Goal: Transaction & Acquisition: Purchase product/service

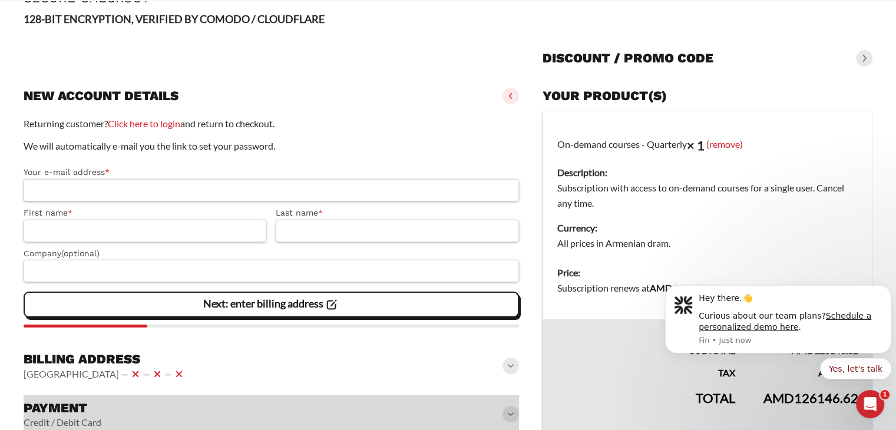
scroll to position [78, 0]
drag, startPoint x: 608, startPoint y: 190, endPoint x: 698, endPoint y: 190, distance: 89.6
click at [698, 190] on dd "Subscription with access to on-demand courses for a single user. Cancel any tim…" at bounding box center [707, 195] width 301 height 31
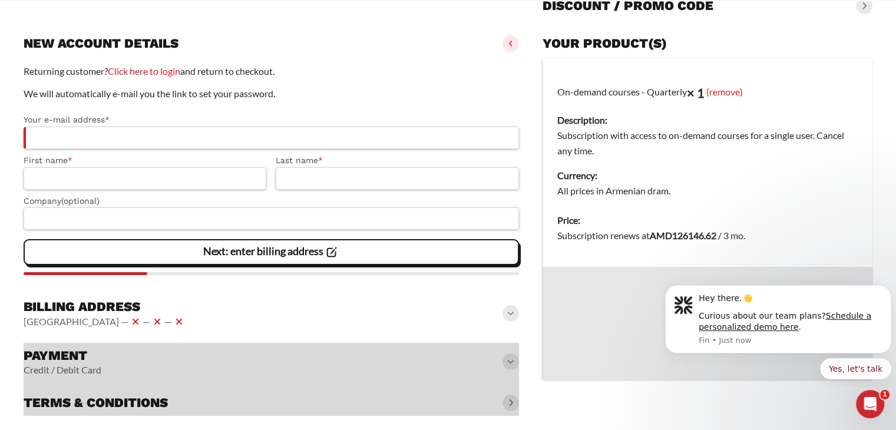
scroll to position [143, 0]
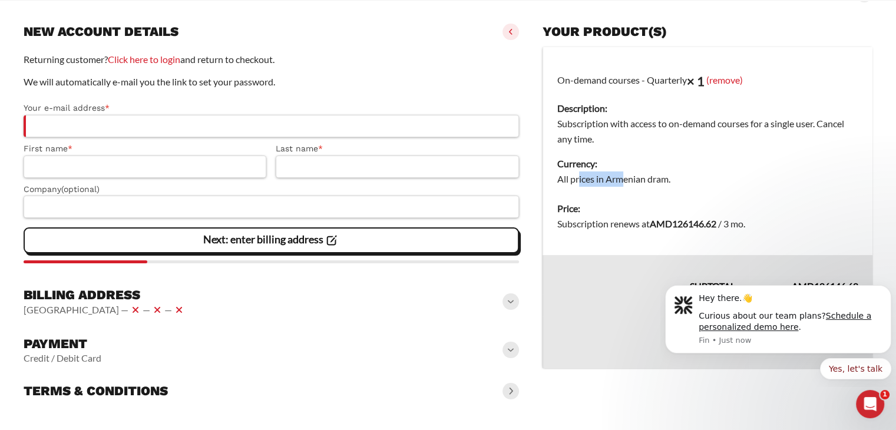
drag, startPoint x: 578, startPoint y: 180, endPoint x: 656, endPoint y: 212, distance: 85.4
click at [639, 186] on td "On-demand courses - Quarterly × 1 (remove) Description: Subscription with acces…" at bounding box center [708, 120] width 330 height 147
drag, startPoint x: 621, startPoint y: 224, endPoint x: 648, endPoint y: 224, distance: 27.7
click at [648, 224] on span "Subscription renews at AMD 126146.62 / 3 mo ." at bounding box center [651, 223] width 188 height 11
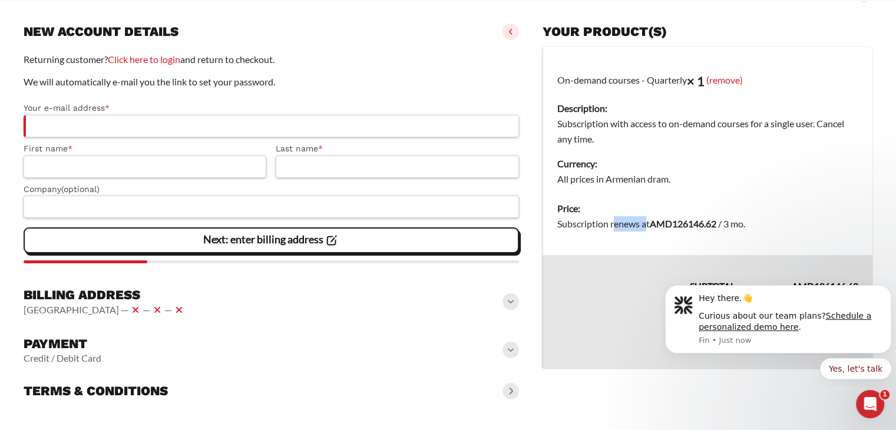
drag, startPoint x: 648, startPoint y: 224, endPoint x: 657, endPoint y: 223, distance: 8.9
click at [649, 224] on span "Subscription renews at AMD 126146.62 / 3 mo ." at bounding box center [651, 223] width 188 height 11
drag, startPoint x: 677, startPoint y: 223, endPoint x: 688, endPoint y: 223, distance: 11.8
click at [688, 223] on bdi "AMD 126146.62" at bounding box center [683, 223] width 67 height 11
click at [701, 223] on bdi "AMD 126146.62" at bounding box center [683, 223] width 67 height 11
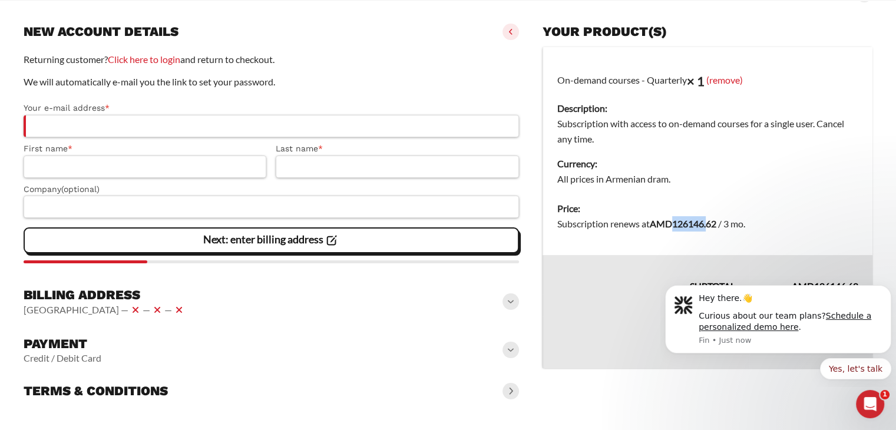
drag, startPoint x: 677, startPoint y: 223, endPoint x: 712, endPoint y: 220, distance: 34.8
click at [712, 220] on bdi "AMD 126146.62" at bounding box center [683, 223] width 67 height 11
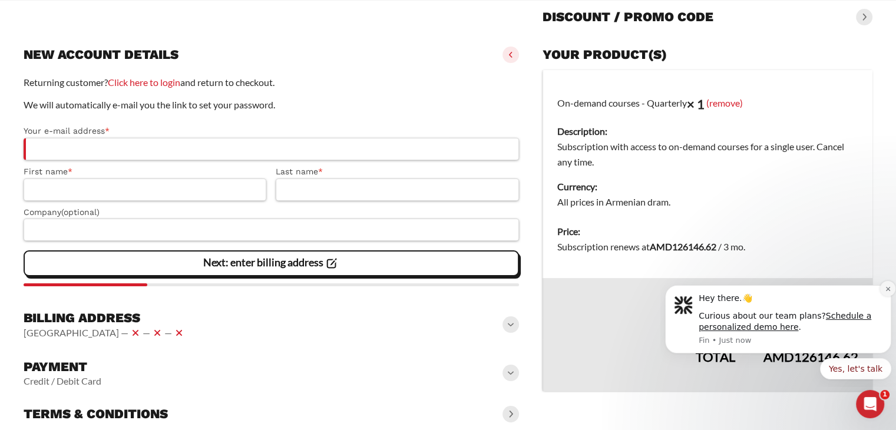
click at [883, 290] on button "Dismiss notification" at bounding box center [887, 288] width 15 height 15
